Goal: Navigation & Orientation: Find specific page/section

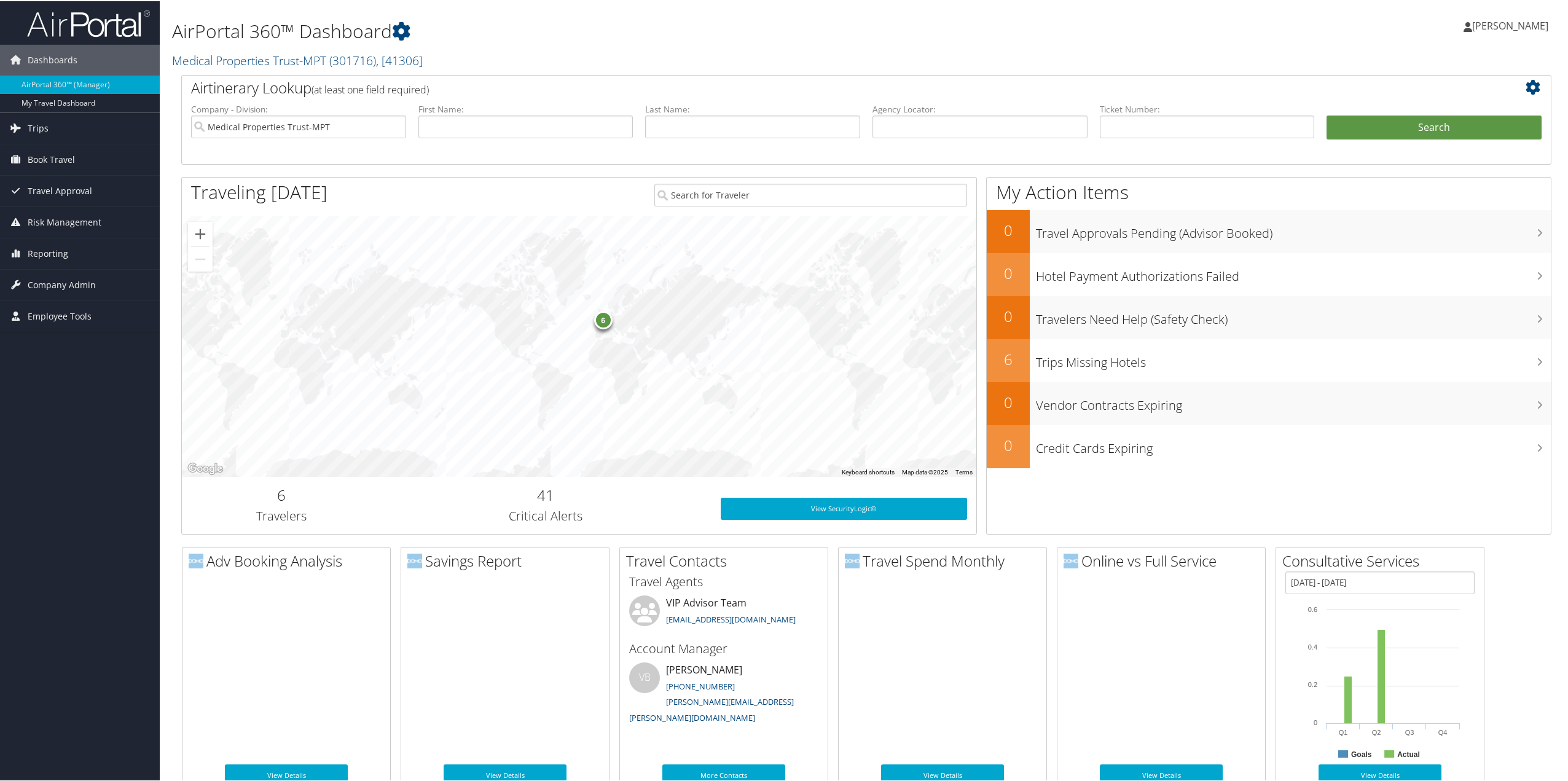
click at [40, 128] on span "Trips" at bounding box center [38, 127] width 21 height 31
click at [38, 169] on link "Current/Future Trips" at bounding box center [80, 171] width 160 height 19
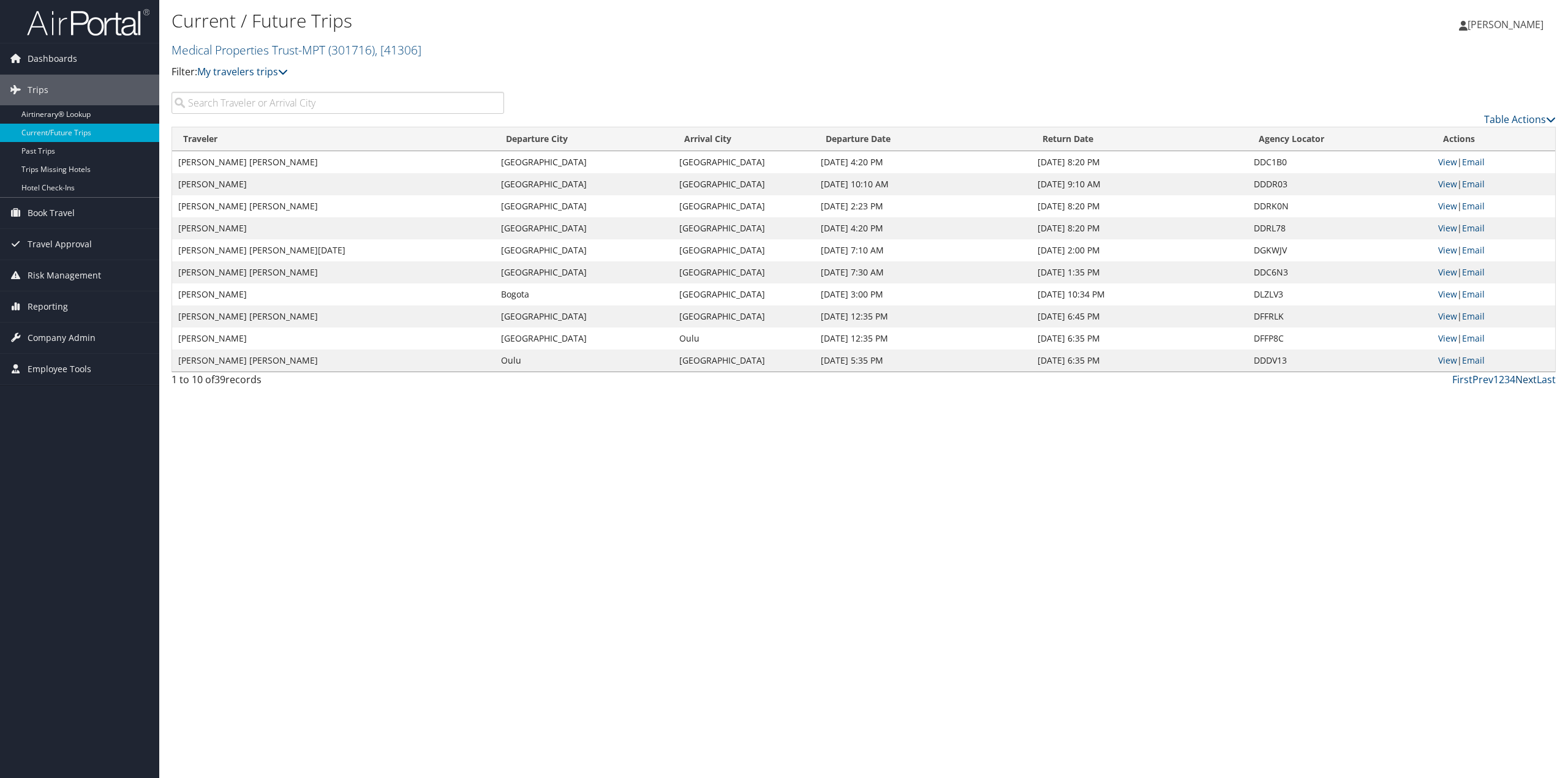
click at [1523, 381] on link "Next" at bounding box center [1526, 380] width 22 height 14
click at [1478, 381] on link "Prev" at bounding box center [1483, 380] width 21 height 14
